Goal: Obtain resource: Download file/media

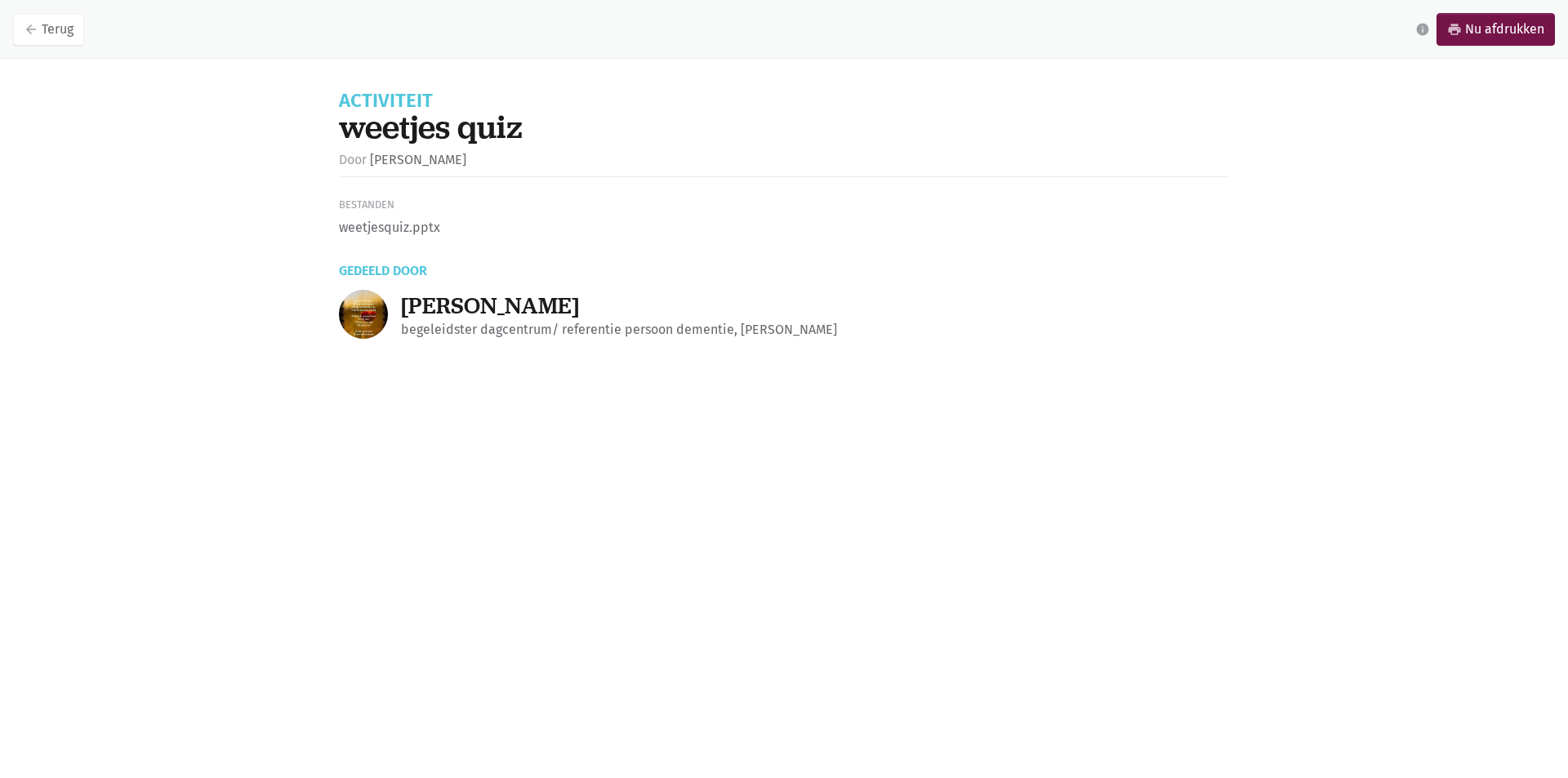
click at [412, 235] on li "weetjesquiz.pptx" at bounding box center [784, 227] width 891 height 22
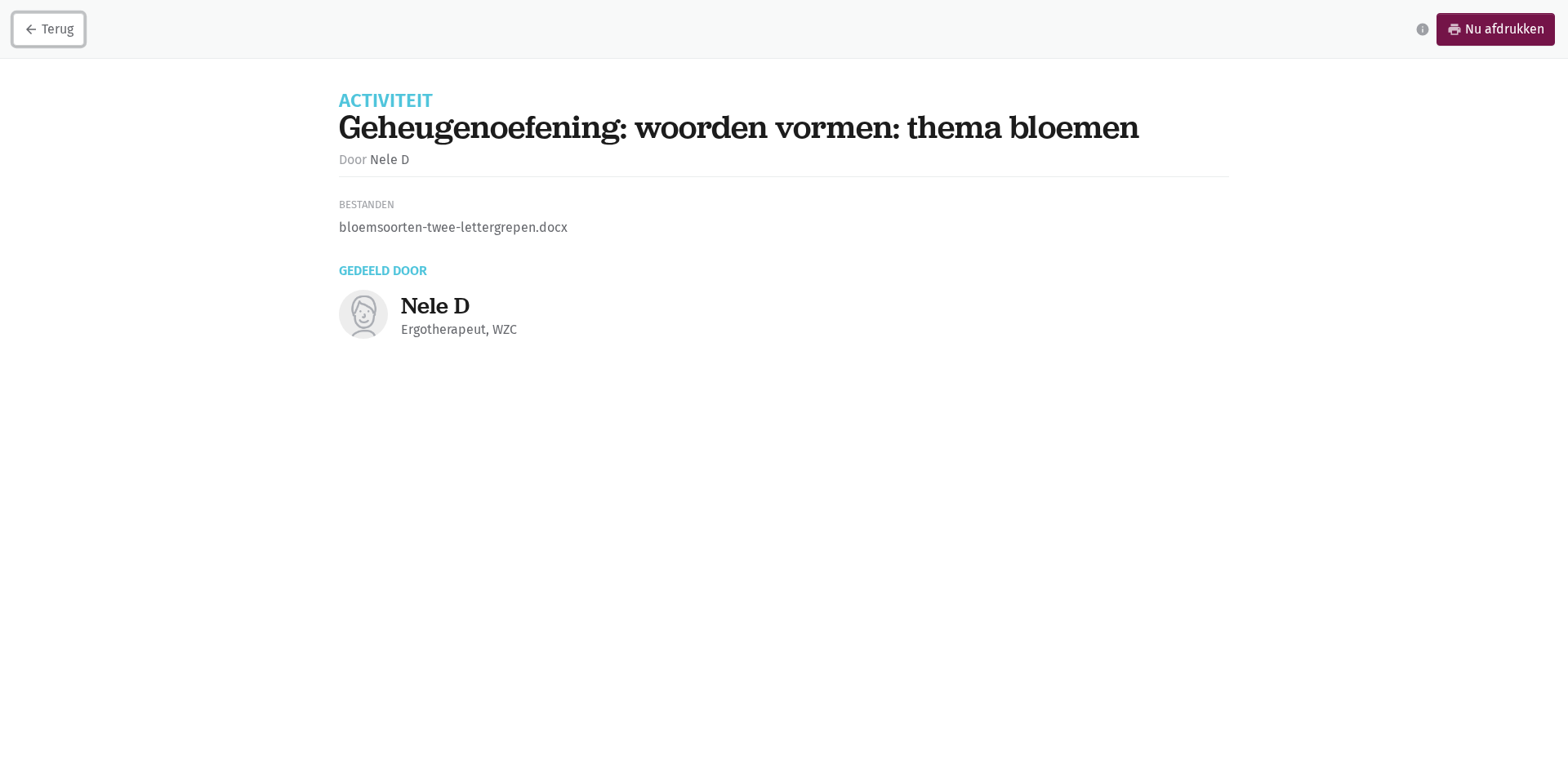
click at [28, 28] on icon "arrow_back" at bounding box center [31, 29] width 15 height 15
click at [385, 205] on div "Bestanden" at bounding box center [784, 206] width 891 height 17
click at [396, 229] on li "bloemsoorten-twee-lettergrepen.docx" at bounding box center [784, 227] width 891 height 22
click at [398, 228] on li "bloemsoorten-twee-lettergrepen.docx" at bounding box center [784, 227] width 891 height 22
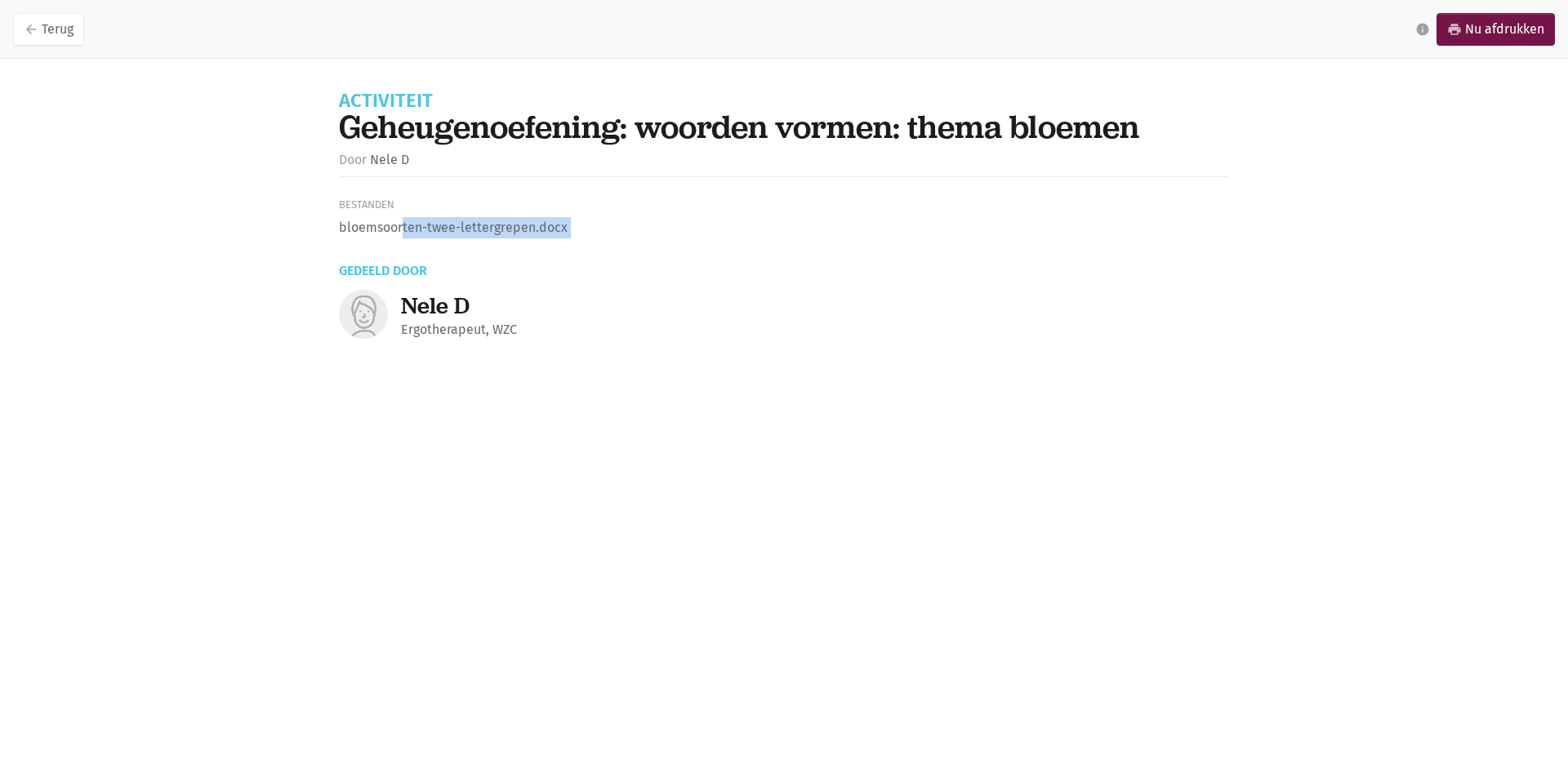
click at [399, 228] on li "bloemsoorten-twee-lettergrepen.docx" at bounding box center [784, 227] width 891 height 22
click at [397, 231] on li "bloemsoorten-twee-lettergrepen.docx" at bounding box center [784, 227] width 891 height 22
click at [395, 271] on h3 "Gedeeld door" at bounding box center [784, 264] width 891 height 25
click at [25, 25] on icon "arrow_back" at bounding box center [31, 29] width 15 height 15
